Goal: Information Seeking & Learning: Learn about a topic

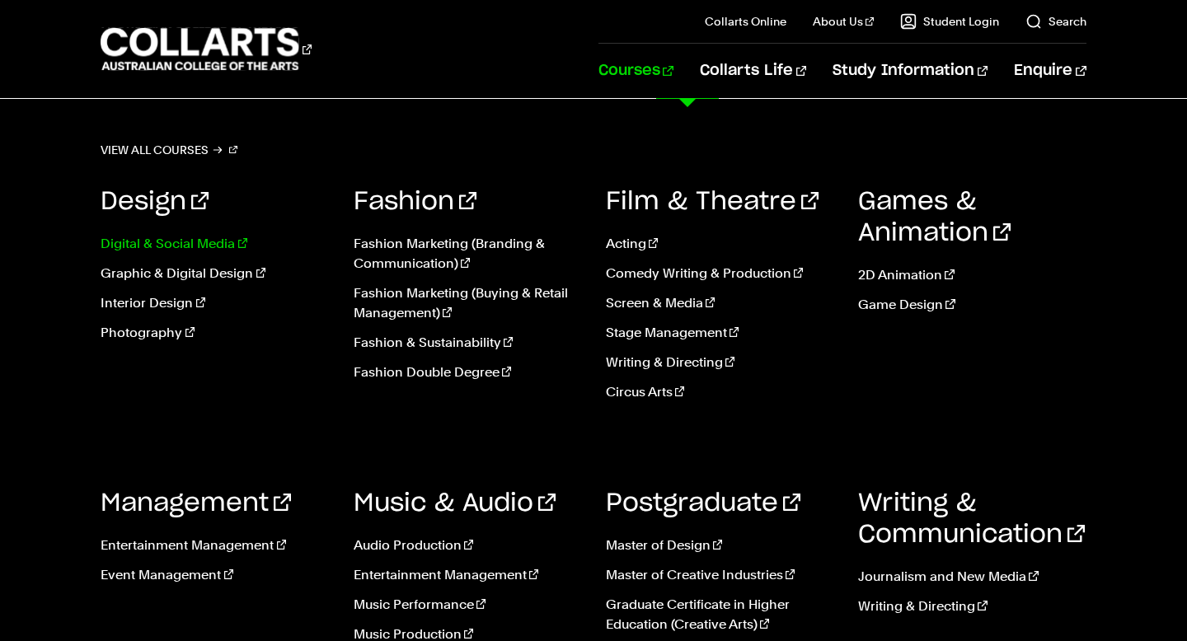
click at [228, 244] on link "Digital & Social Media" at bounding box center [215, 244] width 228 height 20
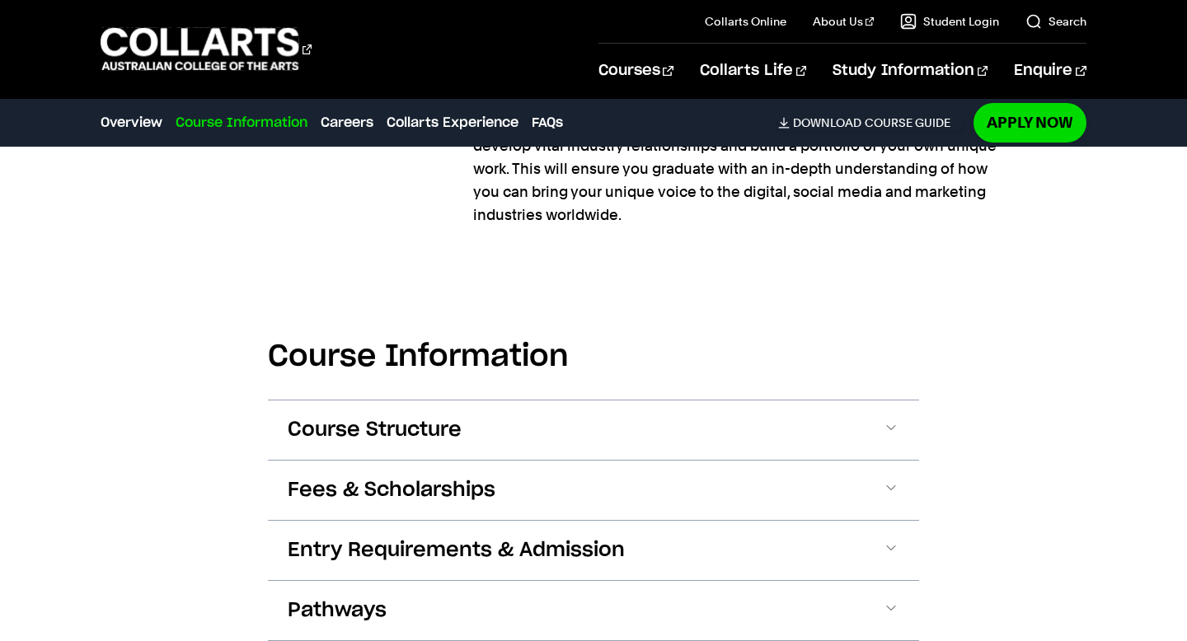
scroll to position [1764, 0]
